Goal: Navigation & Orientation: Find specific page/section

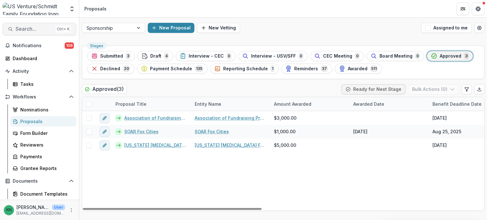
click at [19, 27] on span "Search..." at bounding box center [34, 29] width 37 height 6
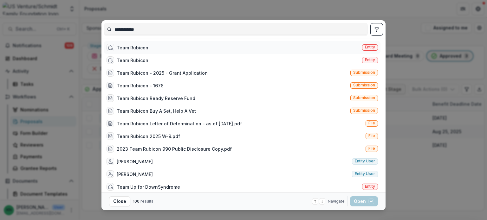
type input "**********"
click at [136, 48] on div "Team Rubicon" at bounding box center [133, 47] width 32 height 7
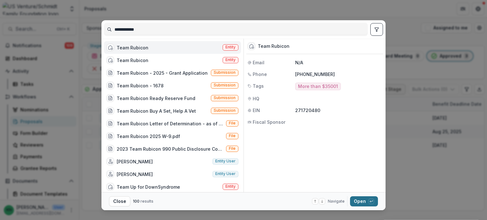
click at [356, 203] on button "Open with enter key" at bounding box center [364, 202] width 28 height 10
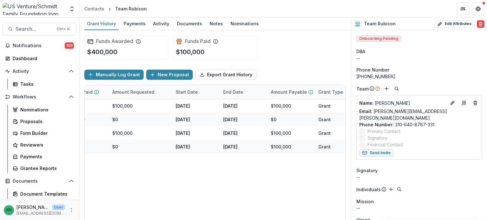
scroll to position [0, 242]
drag, startPoint x: 152, startPoint y: 220, endPoint x: 272, endPoint y: 235, distance: 121.8
click at [216, 220] on div at bounding box center [150, 221] width 130 height 2
click at [138, 23] on div "Payments" at bounding box center [134, 23] width 27 height 9
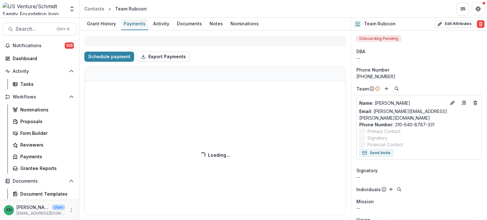
select select "****"
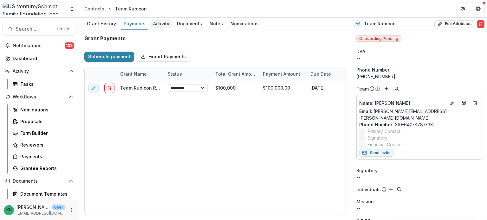
select select "****"
click at [157, 25] on div "Activity" at bounding box center [161, 23] width 21 height 9
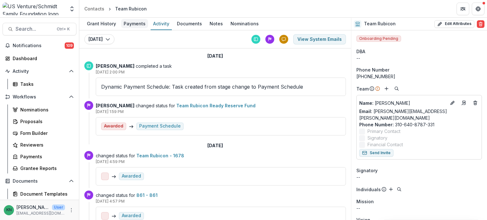
click at [129, 19] on link "Payments" at bounding box center [134, 24] width 27 height 12
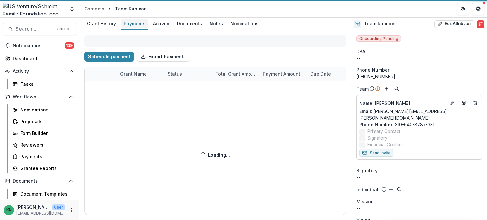
select select "****"
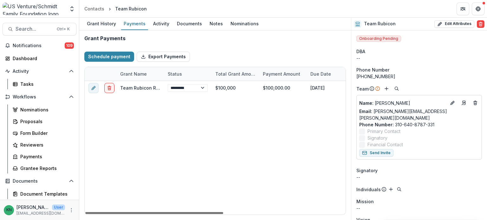
drag, startPoint x: 197, startPoint y: 213, endPoint x: 172, endPoint y: 216, distance: 25.2
click at [172, 214] on div at bounding box center [154, 213] width 138 height 2
click at [99, 26] on div "Grant History" at bounding box center [101, 23] width 34 height 9
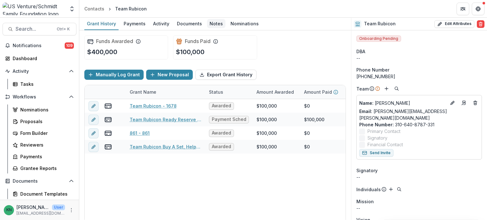
click at [214, 25] on div "Notes" at bounding box center [216, 23] width 18 height 9
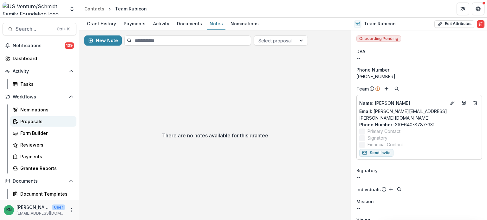
click at [28, 120] on div "Proposals" at bounding box center [45, 121] width 51 height 7
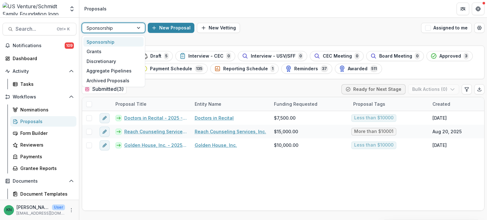
click at [141, 29] on div at bounding box center [138, 28] width 11 height 10
click at [107, 53] on div "Grants" at bounding box center [113, 52] width 60 height 10
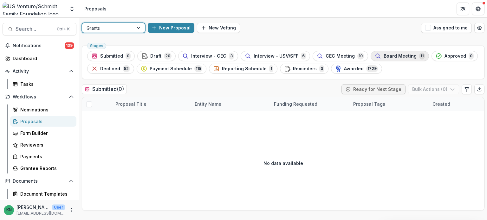
click at [384, 55] on span "Board Meeting" at bounding box center [400, 56] width 33 height 5
